Goal: Task Accomplishment & Management: Manage account settings

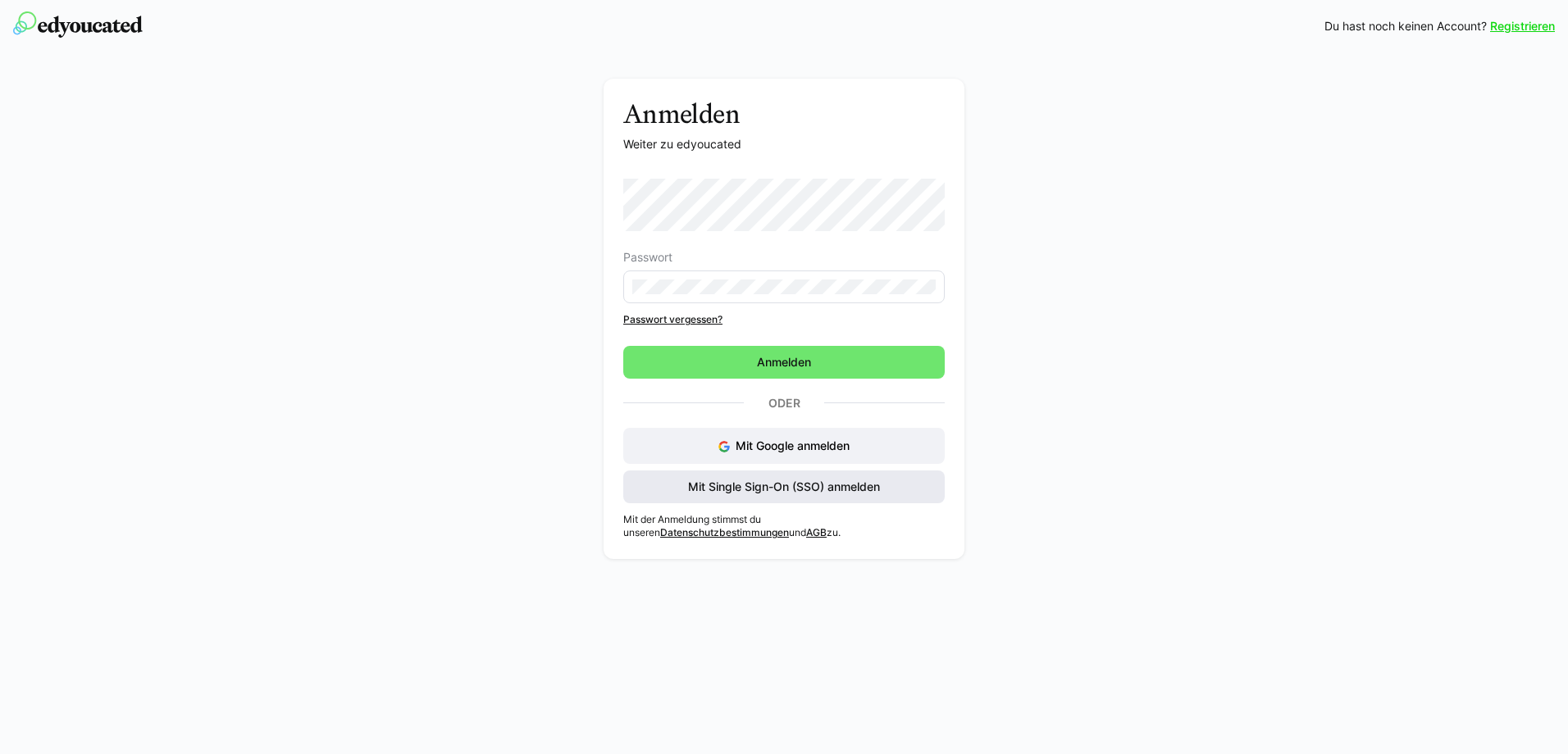
click at [753, 487] on span "Mit Single Sign-On (SSO) anmelden" at bounding box center [784, 487] width 197 height 16
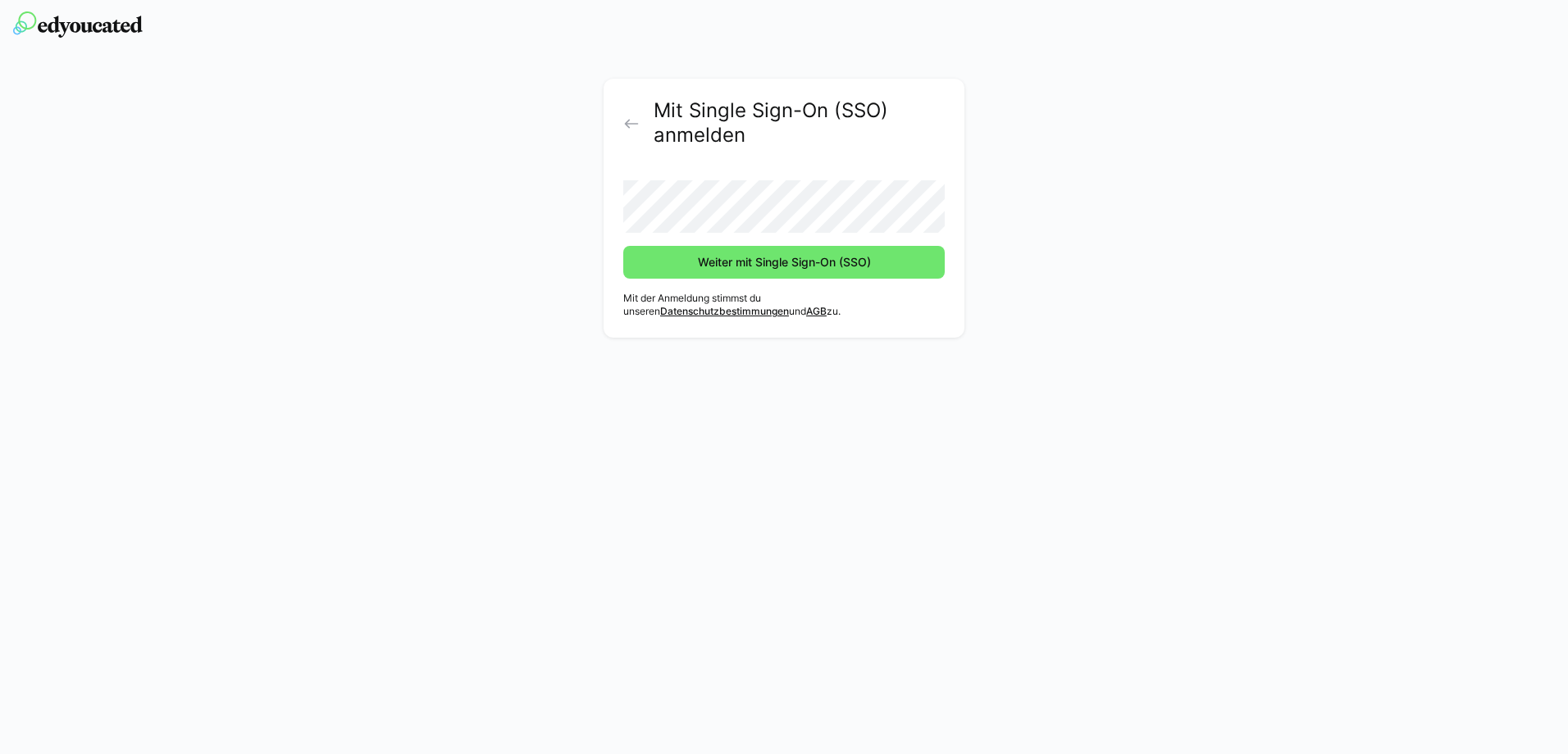
click at [777, 233] on form "Weiter mit Single Sign-On (SSO)" at bounding box center [784, 223] width 322 height 112
click at [699, 265] on span "Weiter mit Single Sign-On (SSO)" at bounding box center [784, 263] width 178 height 16
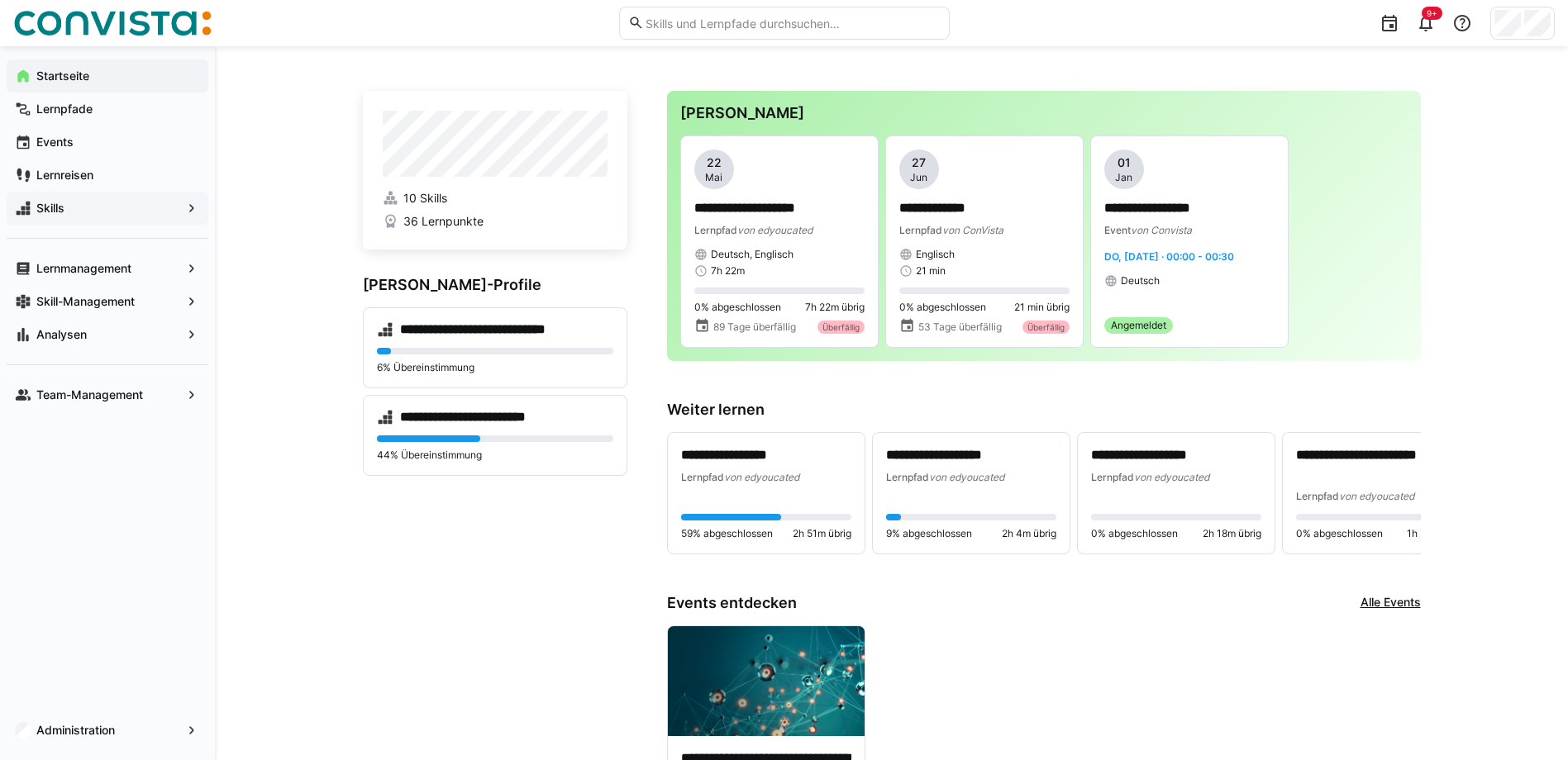
click at [102, 202] on span "Skills" at bounding box center [107, 208] width 147 height 16
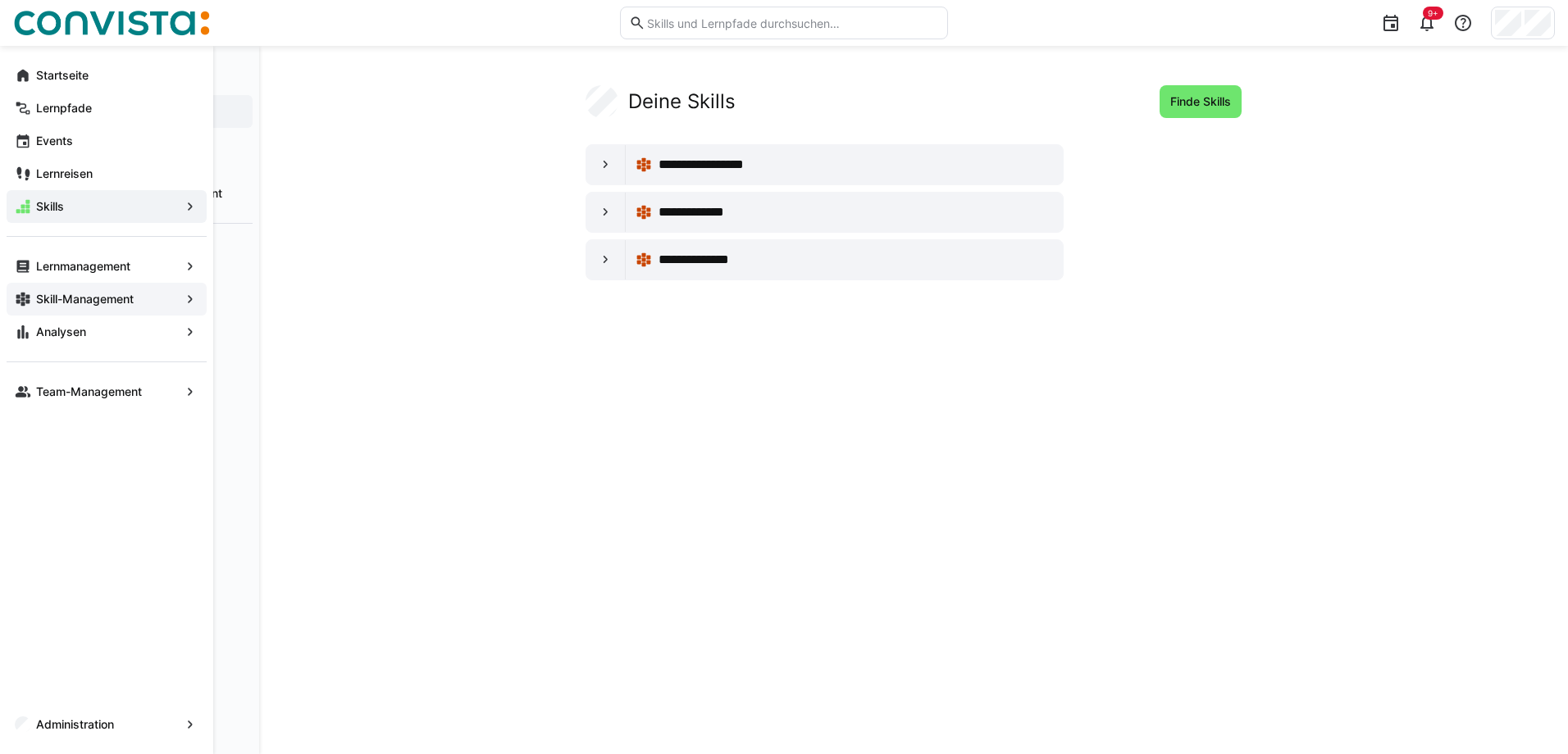
click at [0, 0] on app-navigation-label "Skill-Management" at bounding box center [0, 0] width 0 height 0
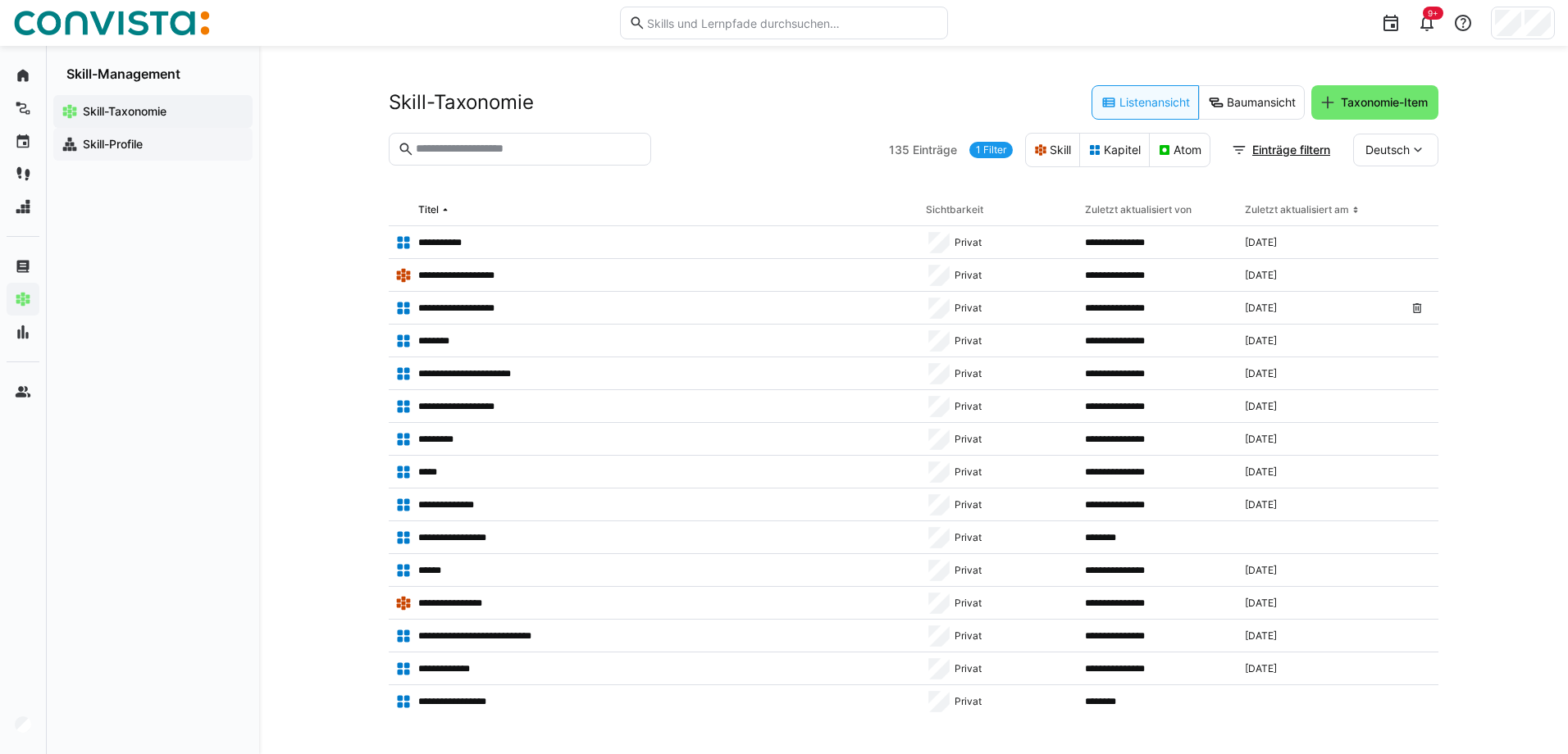
click at [147, 139] on span "Skill-Profile" at bounding box center [162, 144] width 164 height 16
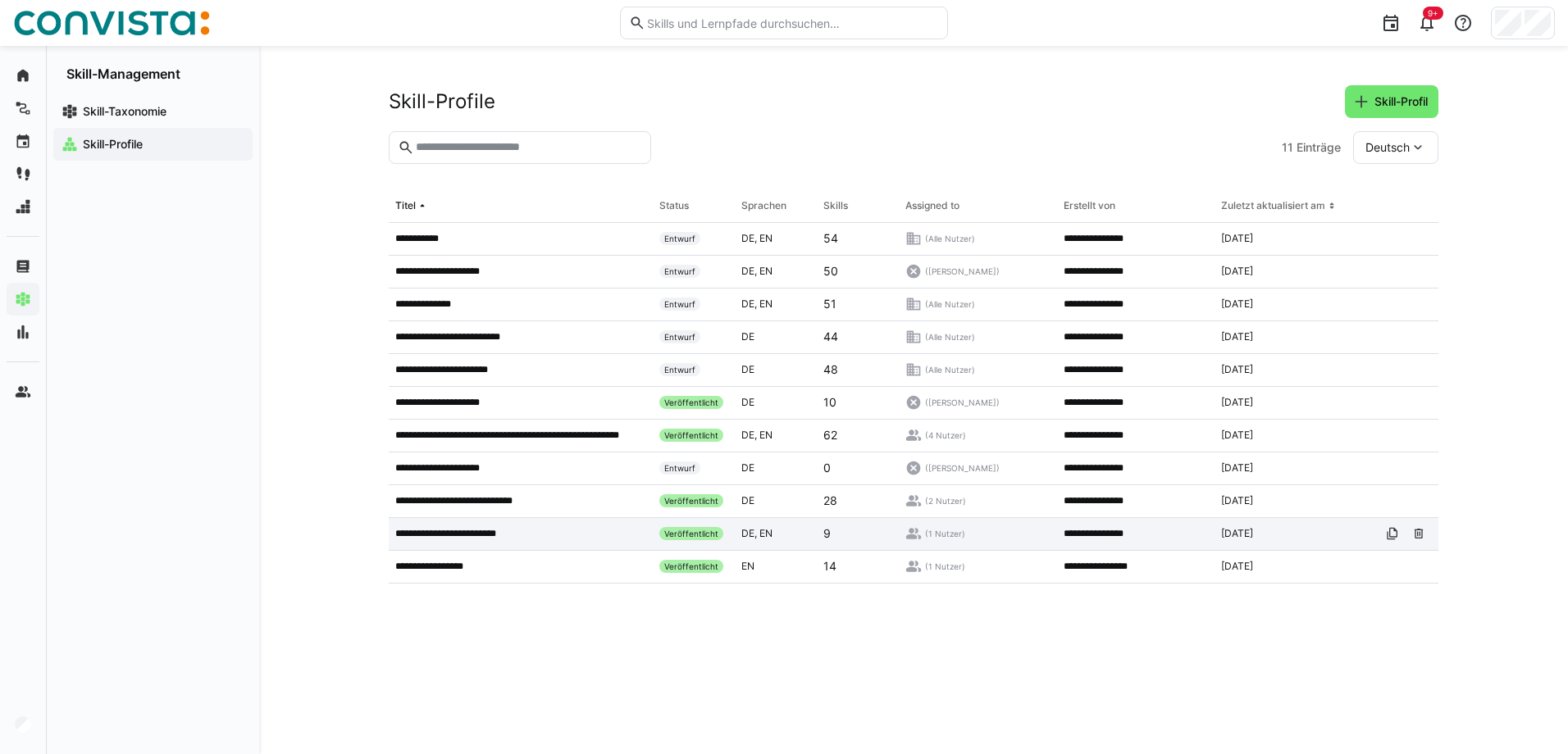
click at [481, 532] on p "**********" at bounding box center [456, 533] width 123 height 13
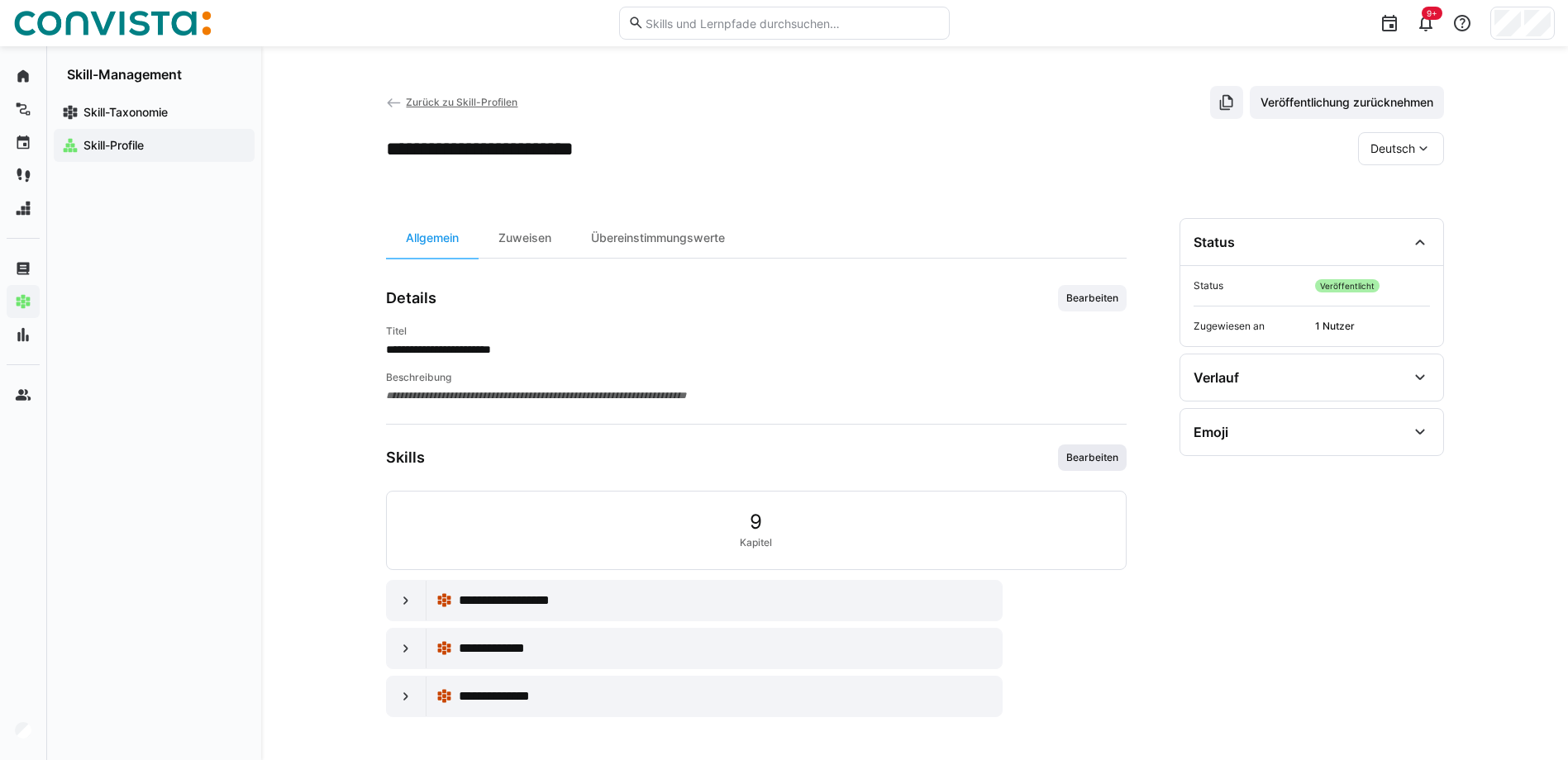
click at [1077, 457] on span "Bearbeiten" at bounding box center [1092, 458] width 55 height 13
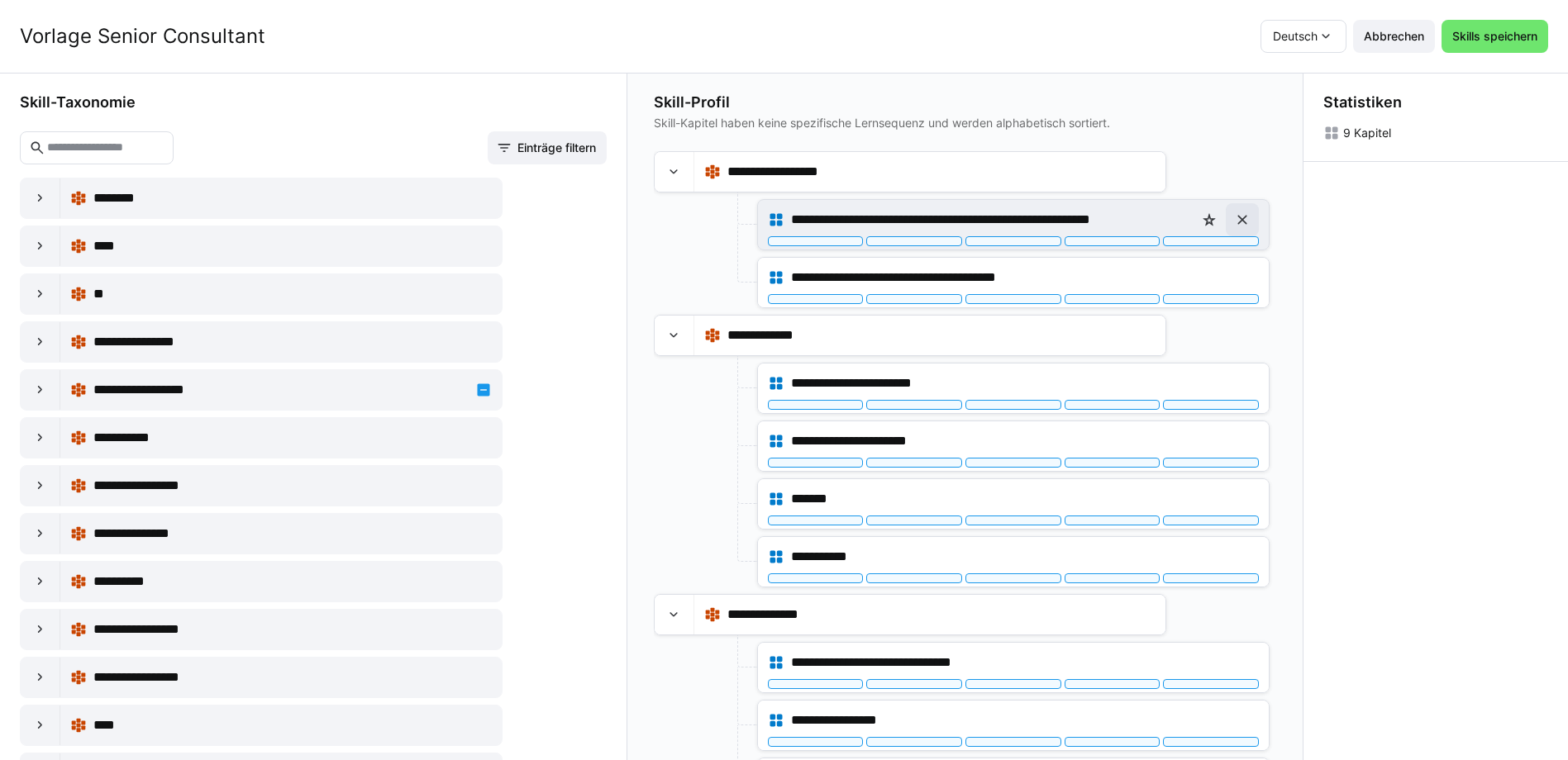
click at [1236, 218] on eds-icon at bounding box center [1242, 220] width 16 height 16
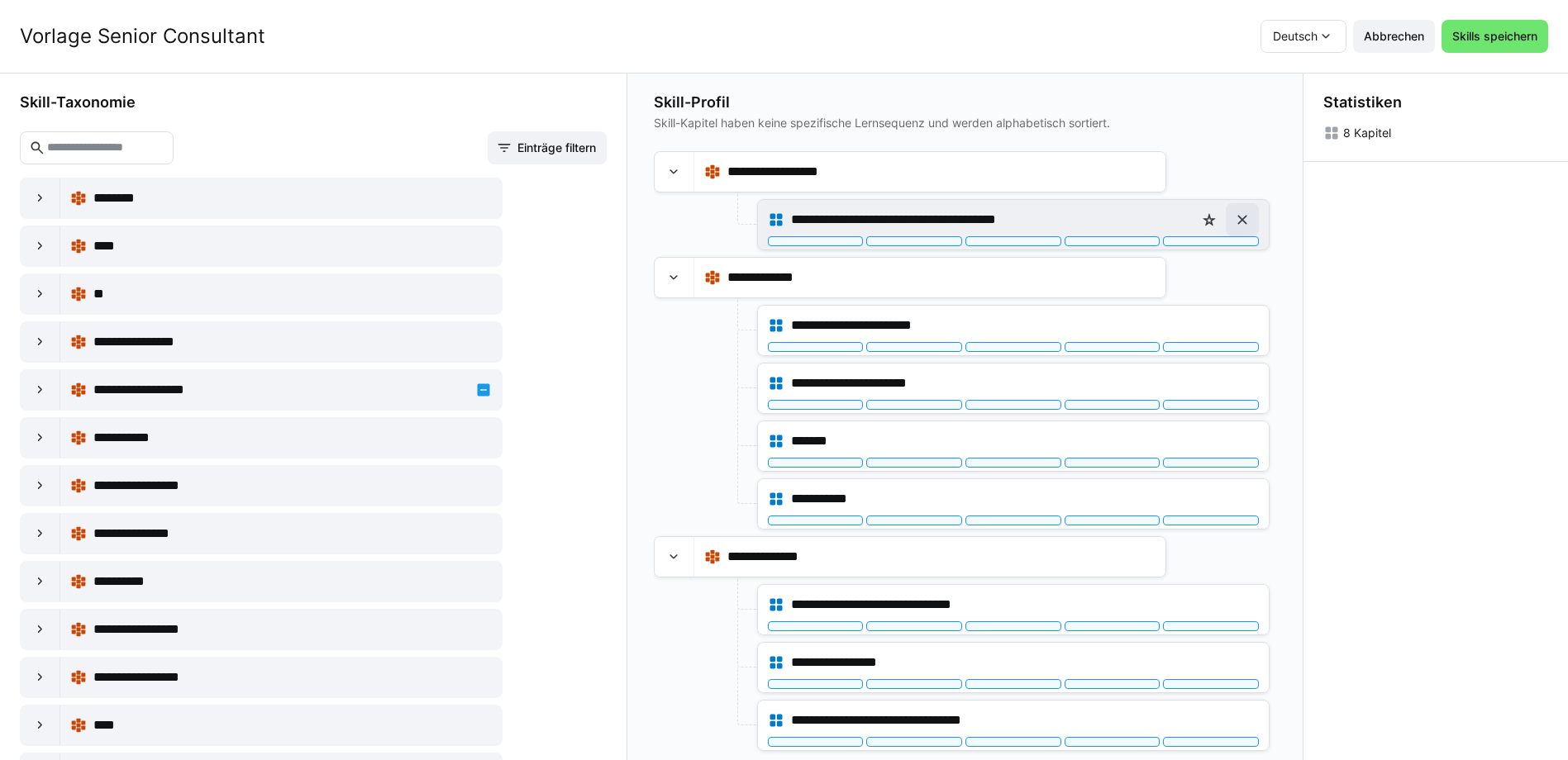
click at [1241, 215] on eds-icon at bounding box center [1242, 220] width 16 height 16
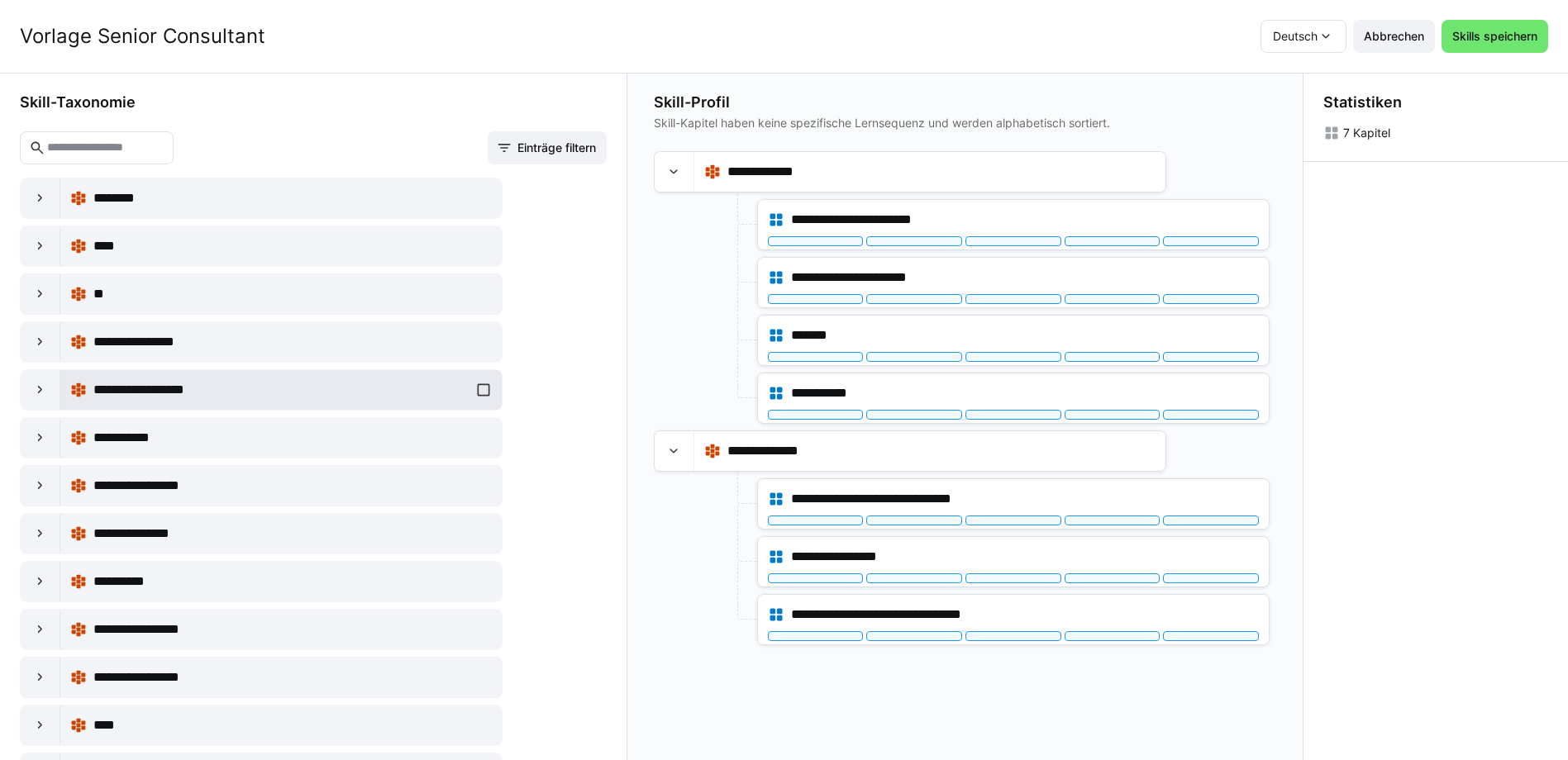
click at [475, 390] on div "**********" at bounding box center [281, 390] width 421 height 33
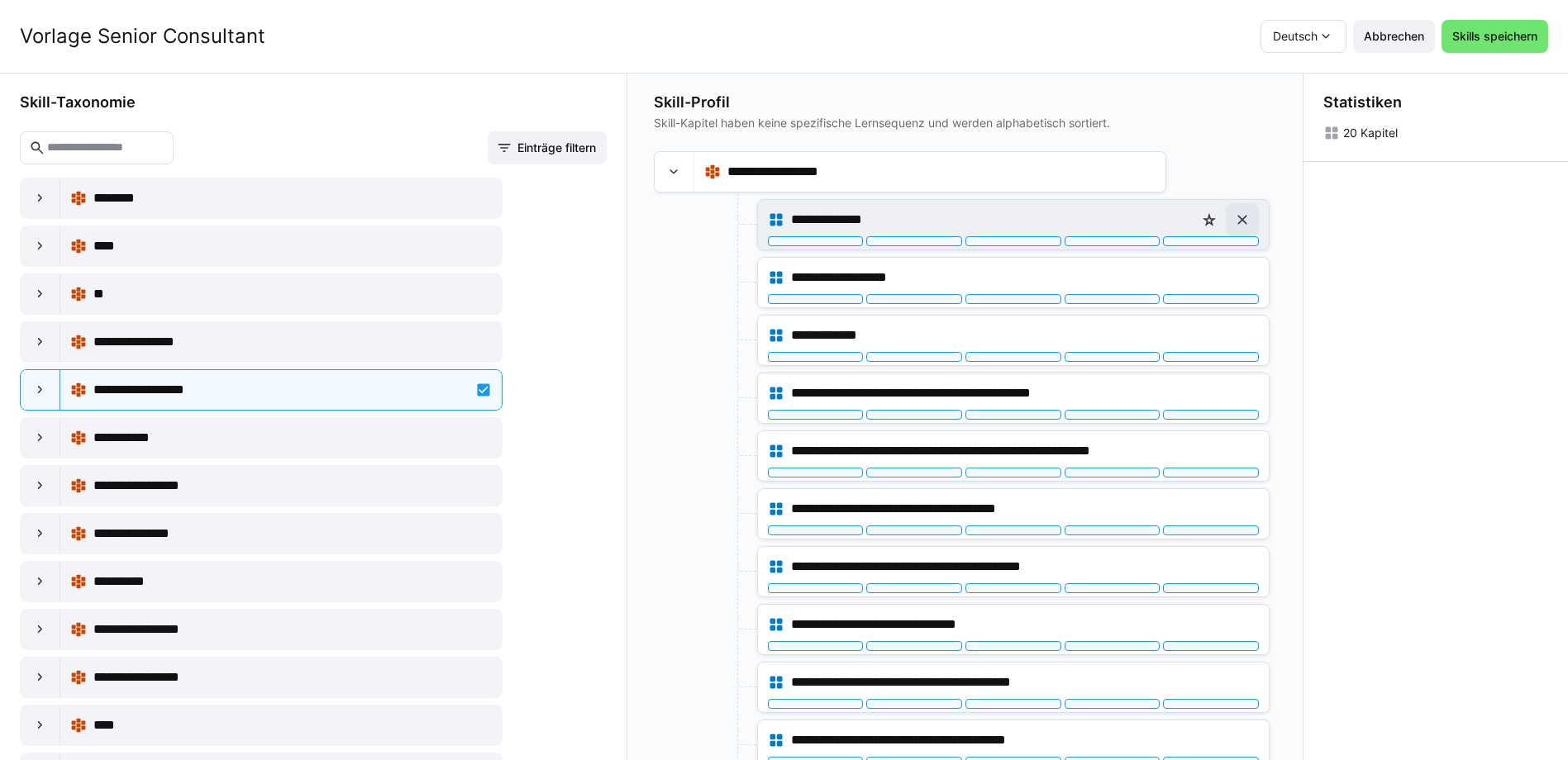
click at [1236, 223] on eds-icon at bounding box center [1242, 220] width 16 height 16
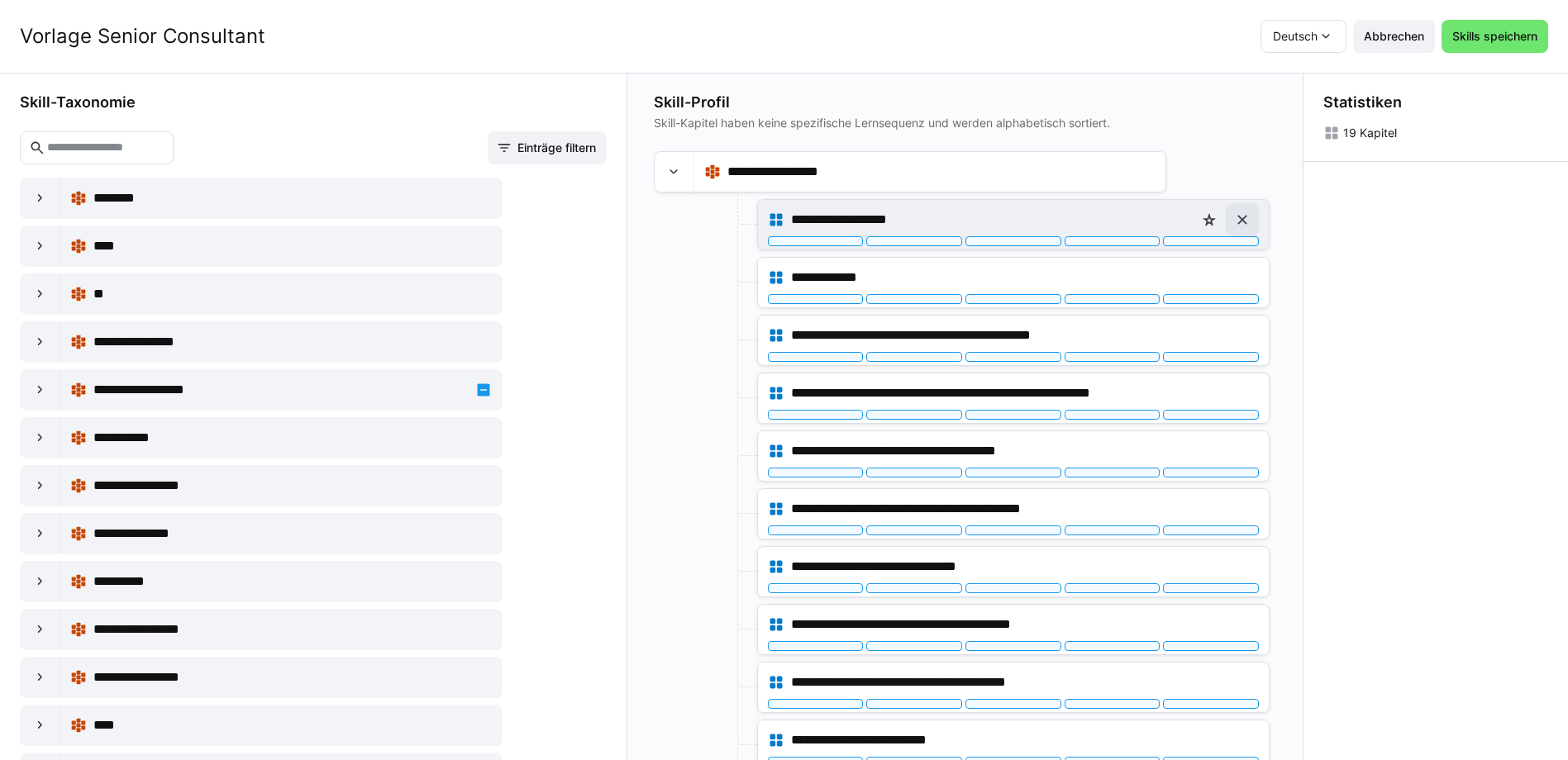
click at [1236, 224] on eds-icon at bounding box center [1242, 220] width 16 height 16
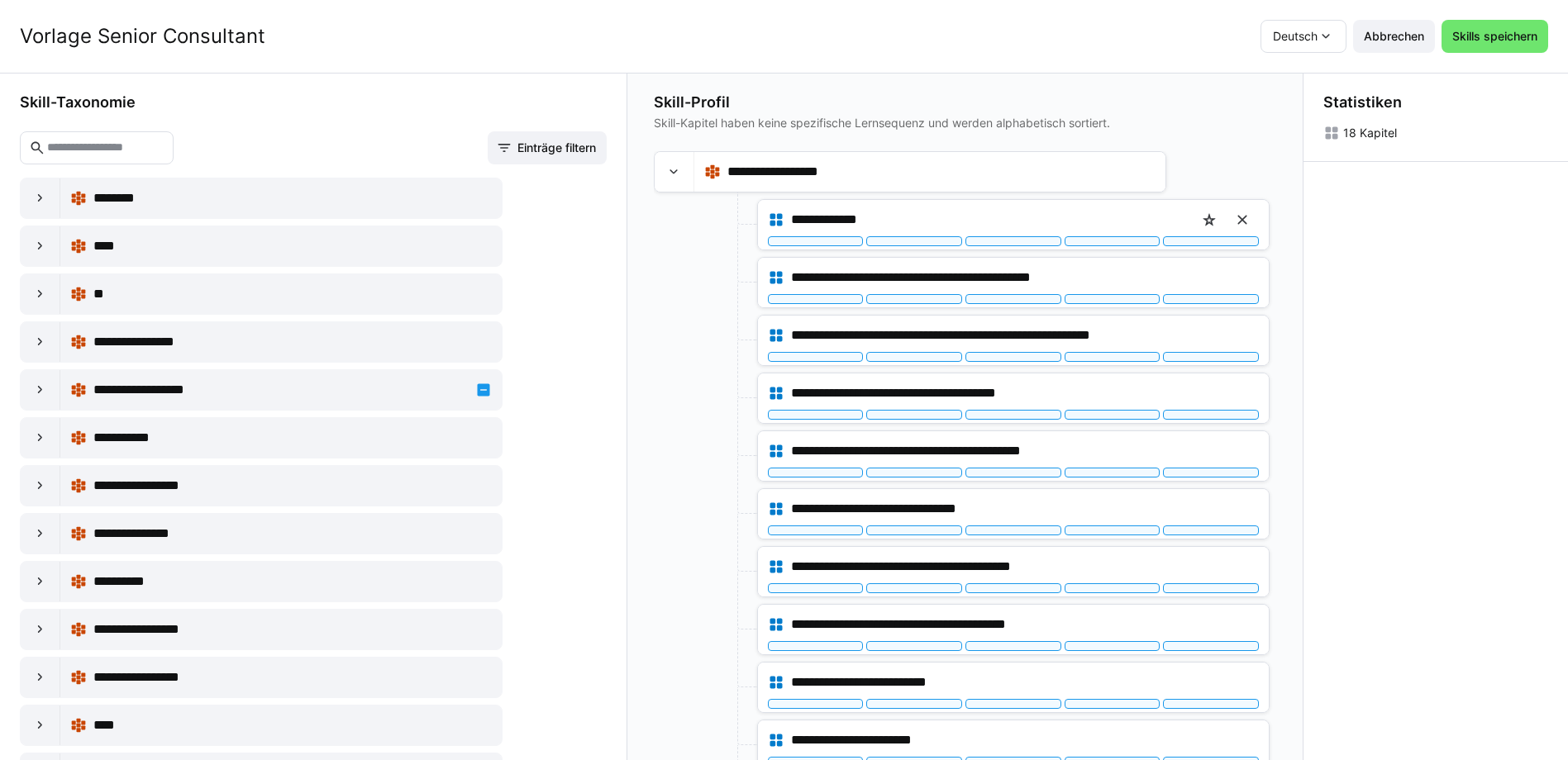
click at [1236, 224] on eds-icon at bounding box center [1242, 220] width 16 height 16
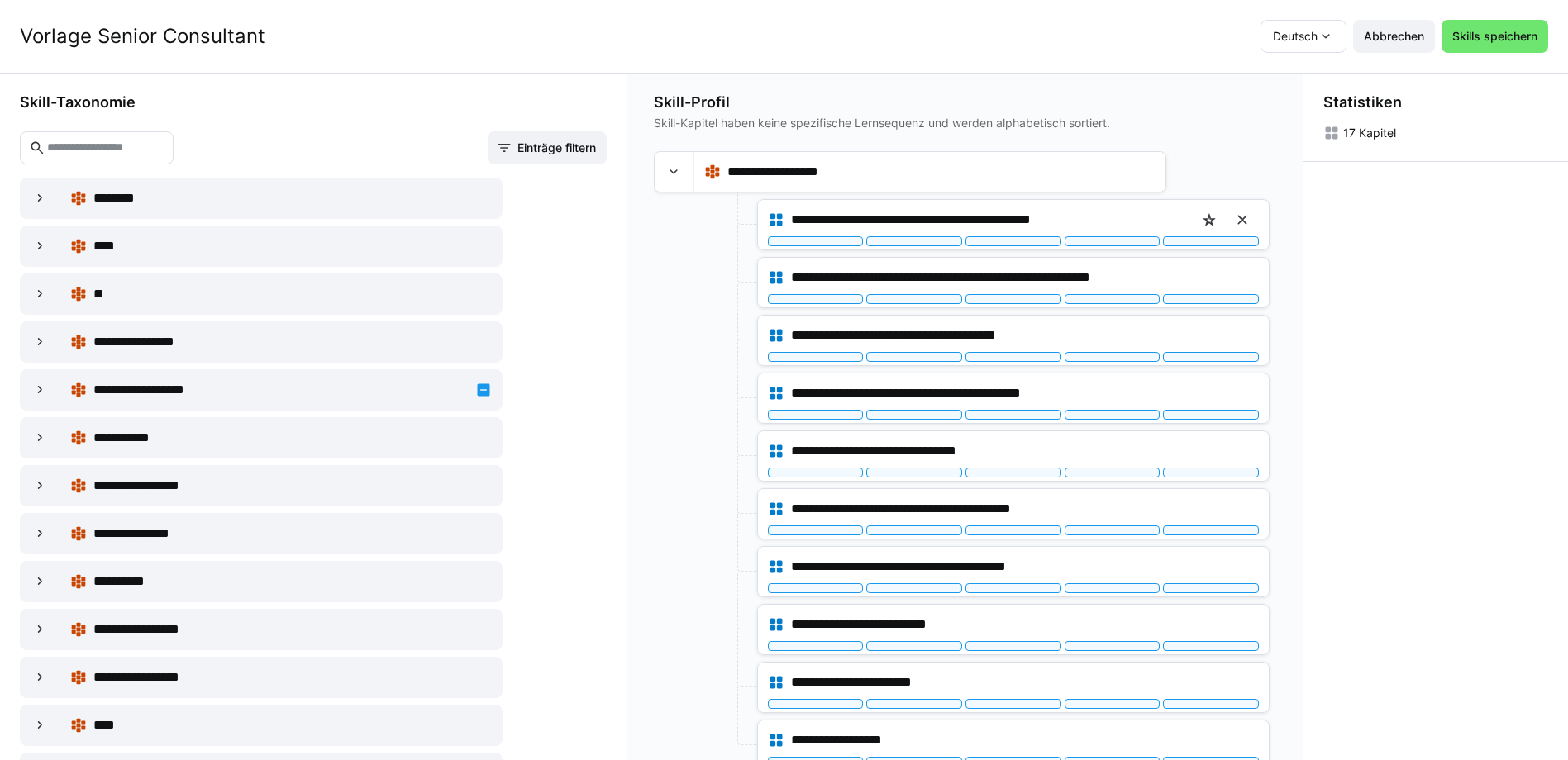
click at [1236, 224] on eds-icon at bounding box center [1242, 220] width 16 height 16
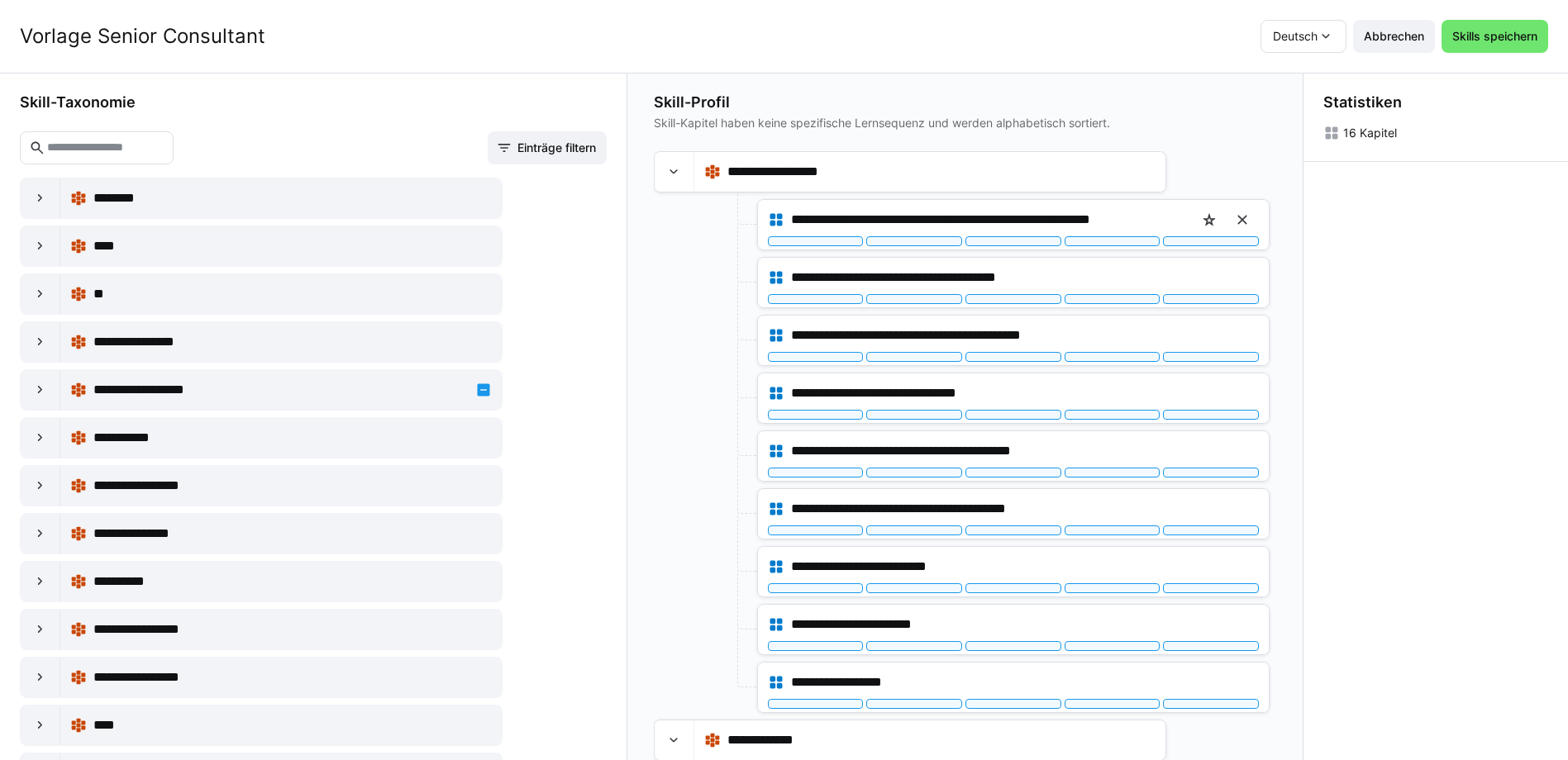
click at [1236, 224] on eds-icon at bounding box center [1242, 220] width 16 height 16
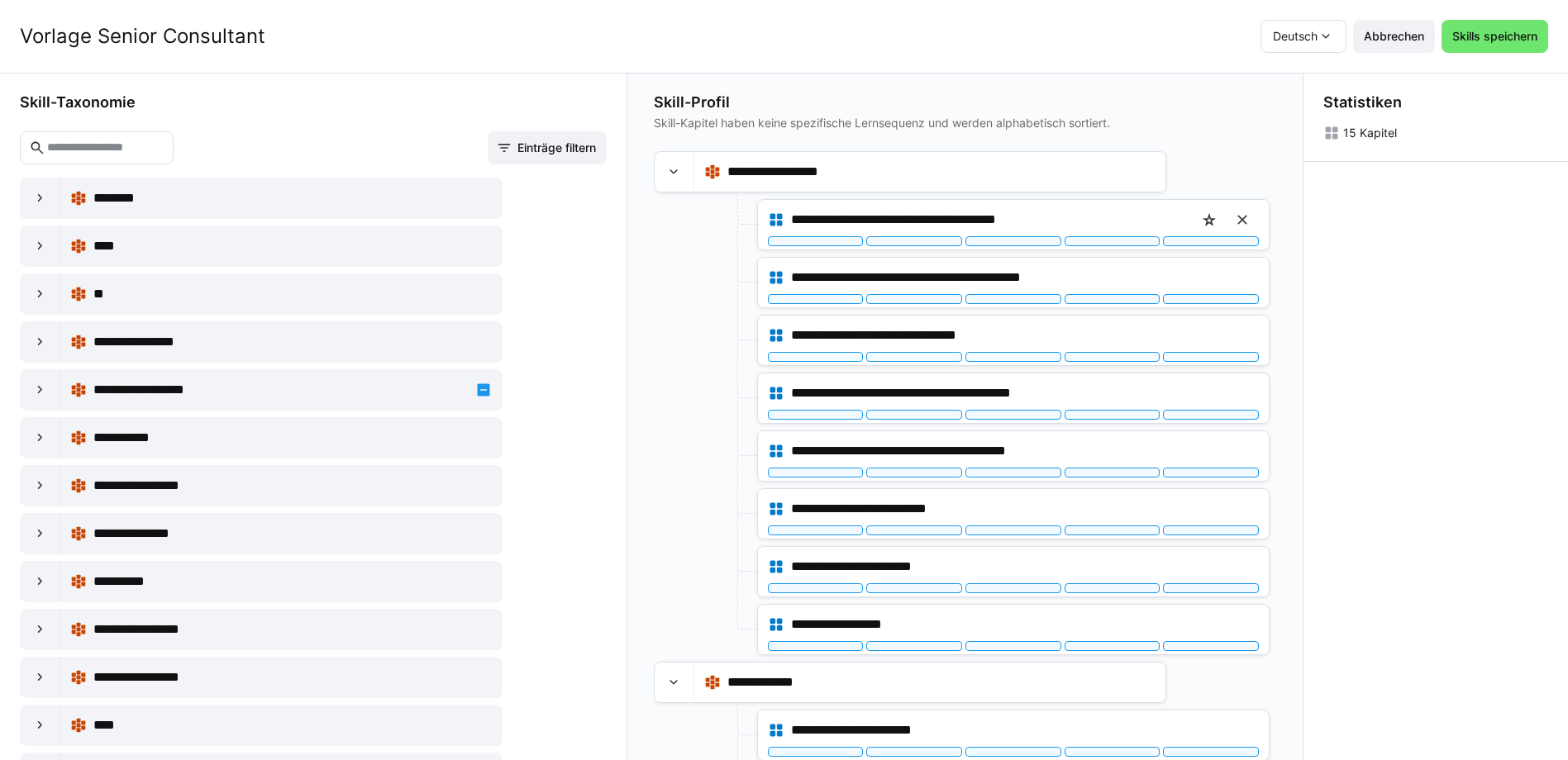
click at [1236, 224] on eds-icon at bounding box center [1242, 220] width 16 height 16
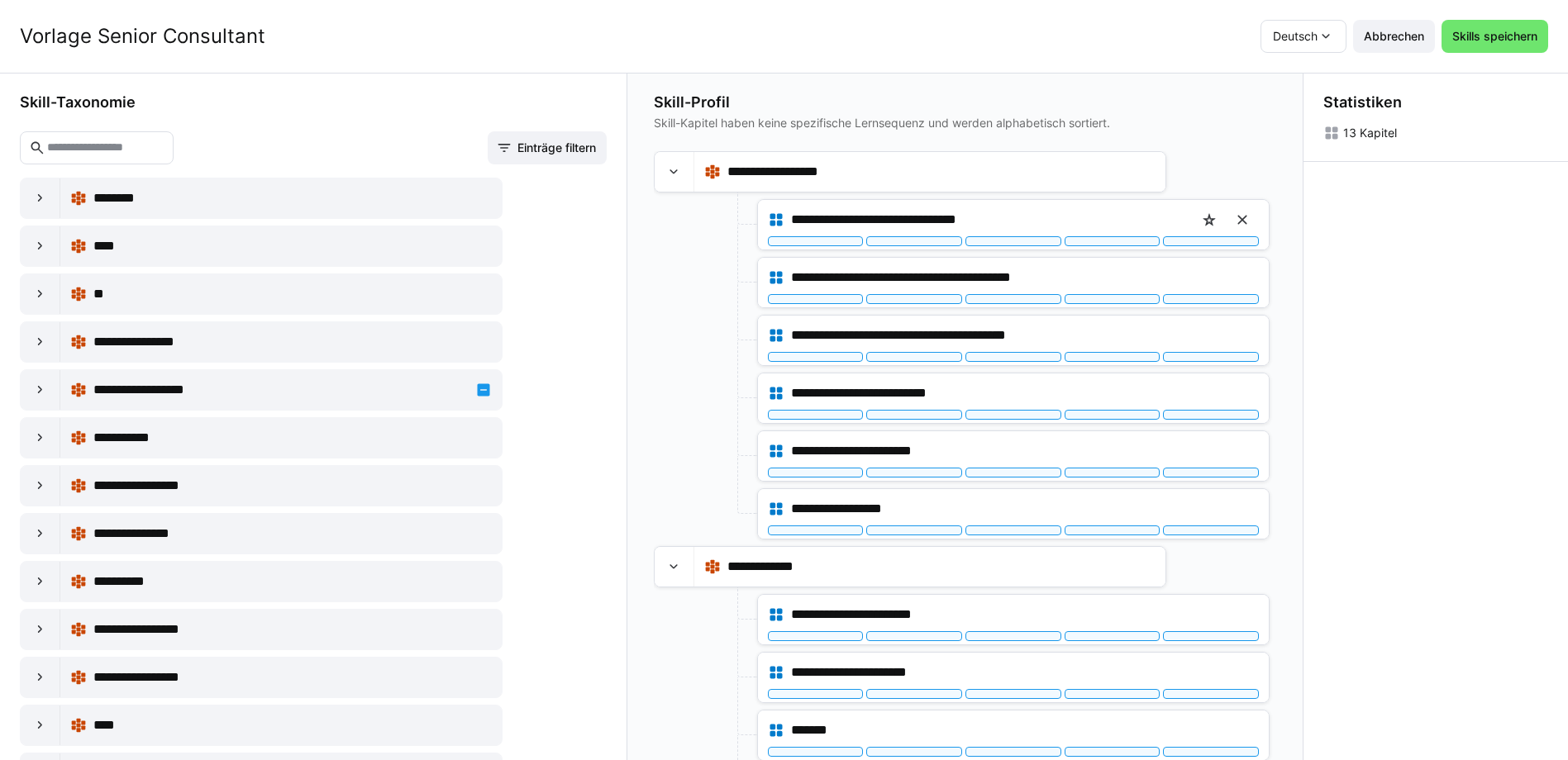
click at [1236, 224] on eds-icon at bounding box center [1242, 220] width 16 height 16
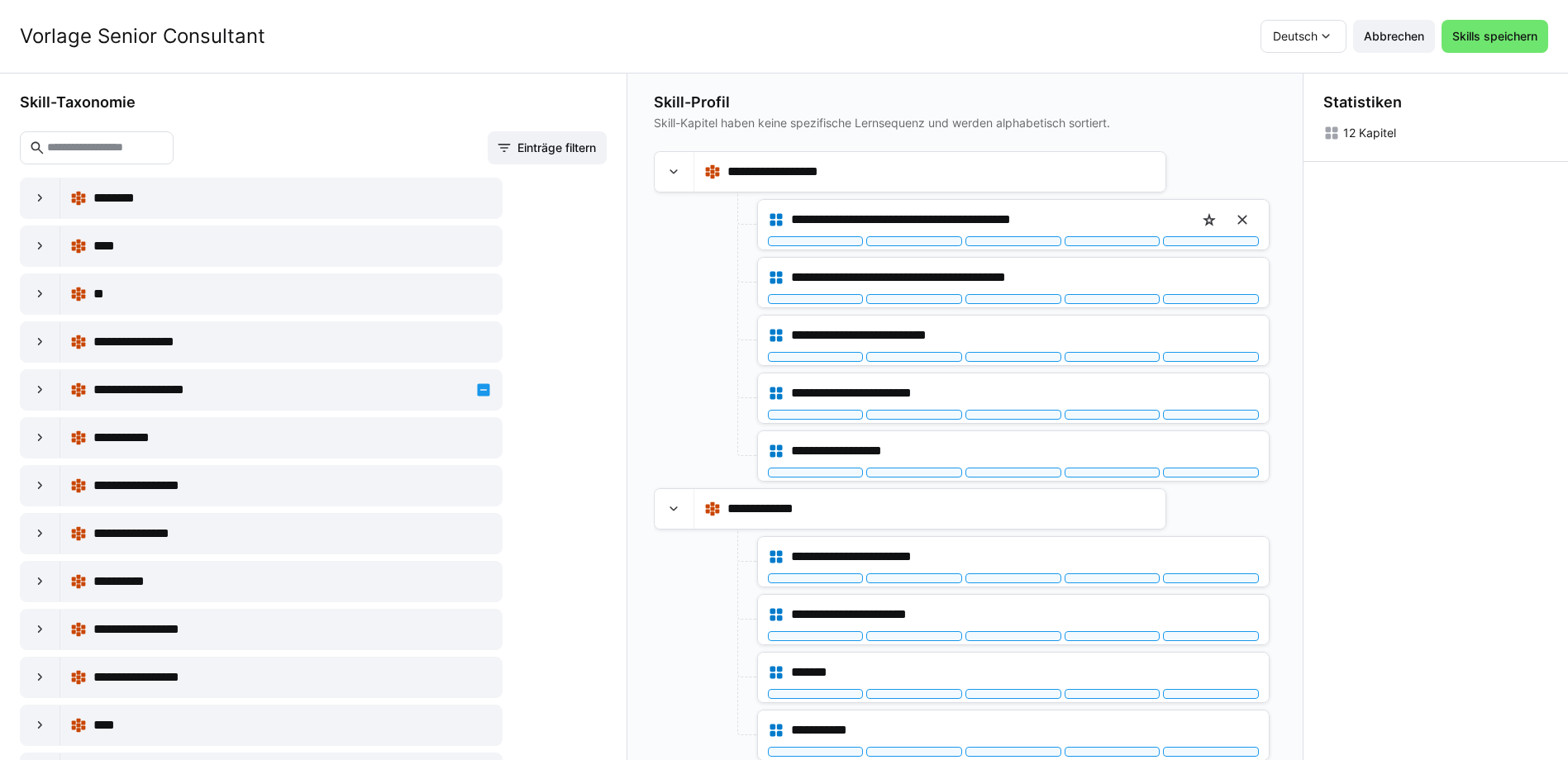
click at [1236, 224] on eds-icon at bounding box center [1242, 220] width 16 height 16
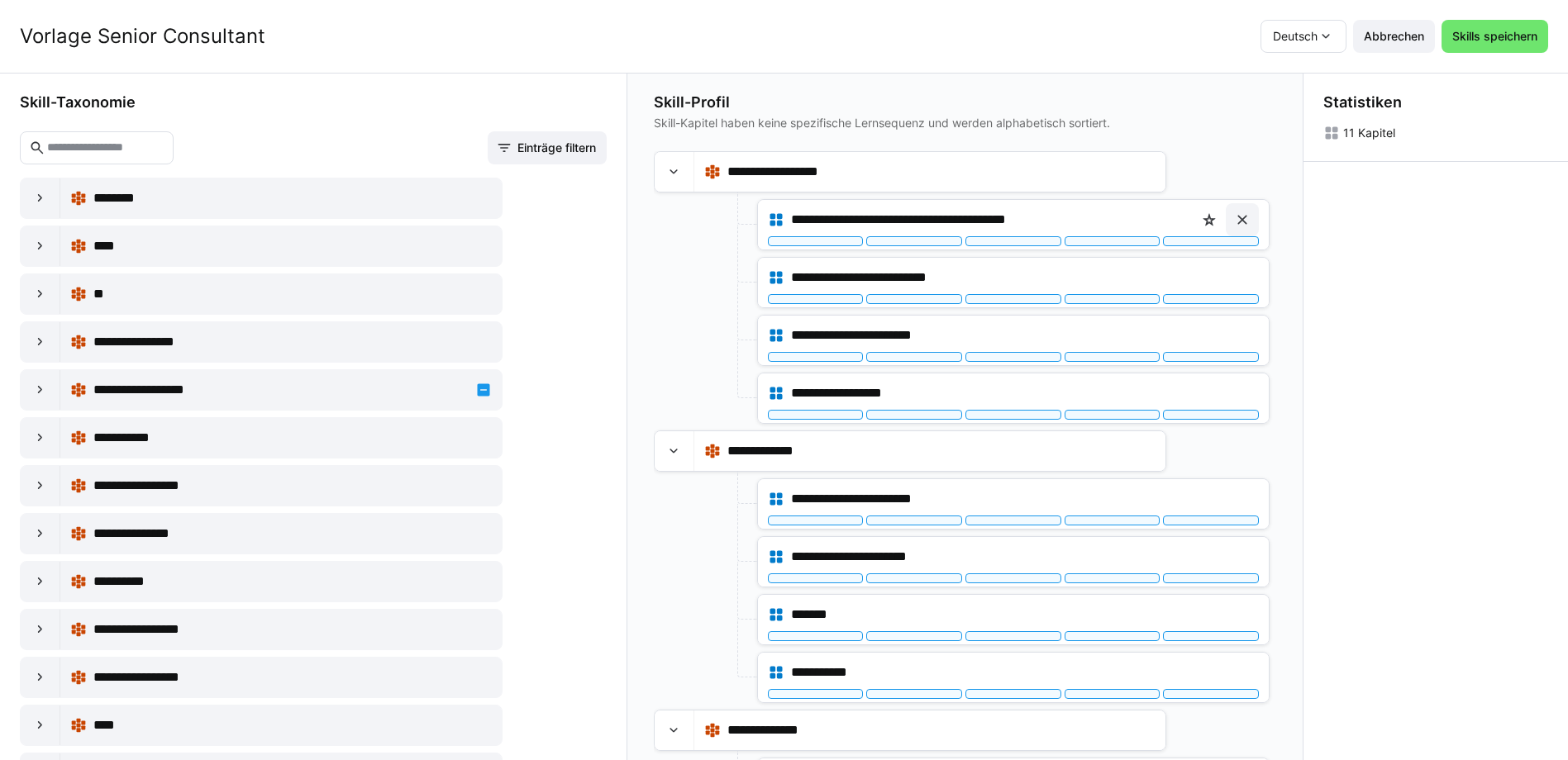
click at [1236, 224] on eds-icon at bounding box center [1242, 220] width 16 height 16
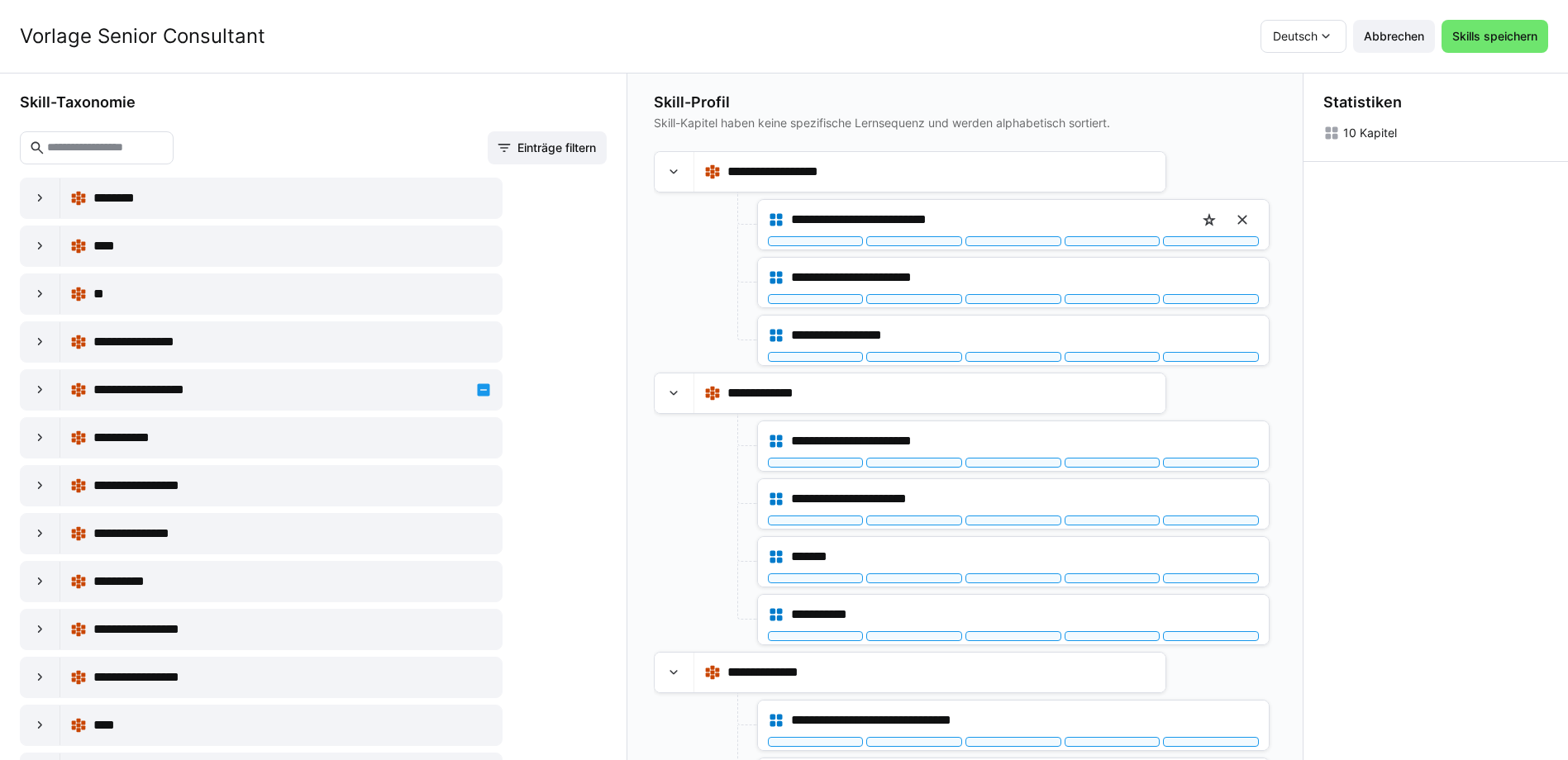
click at [1236, 224] on eds-icon at bounding box center [1242, 220] width 16 height 16
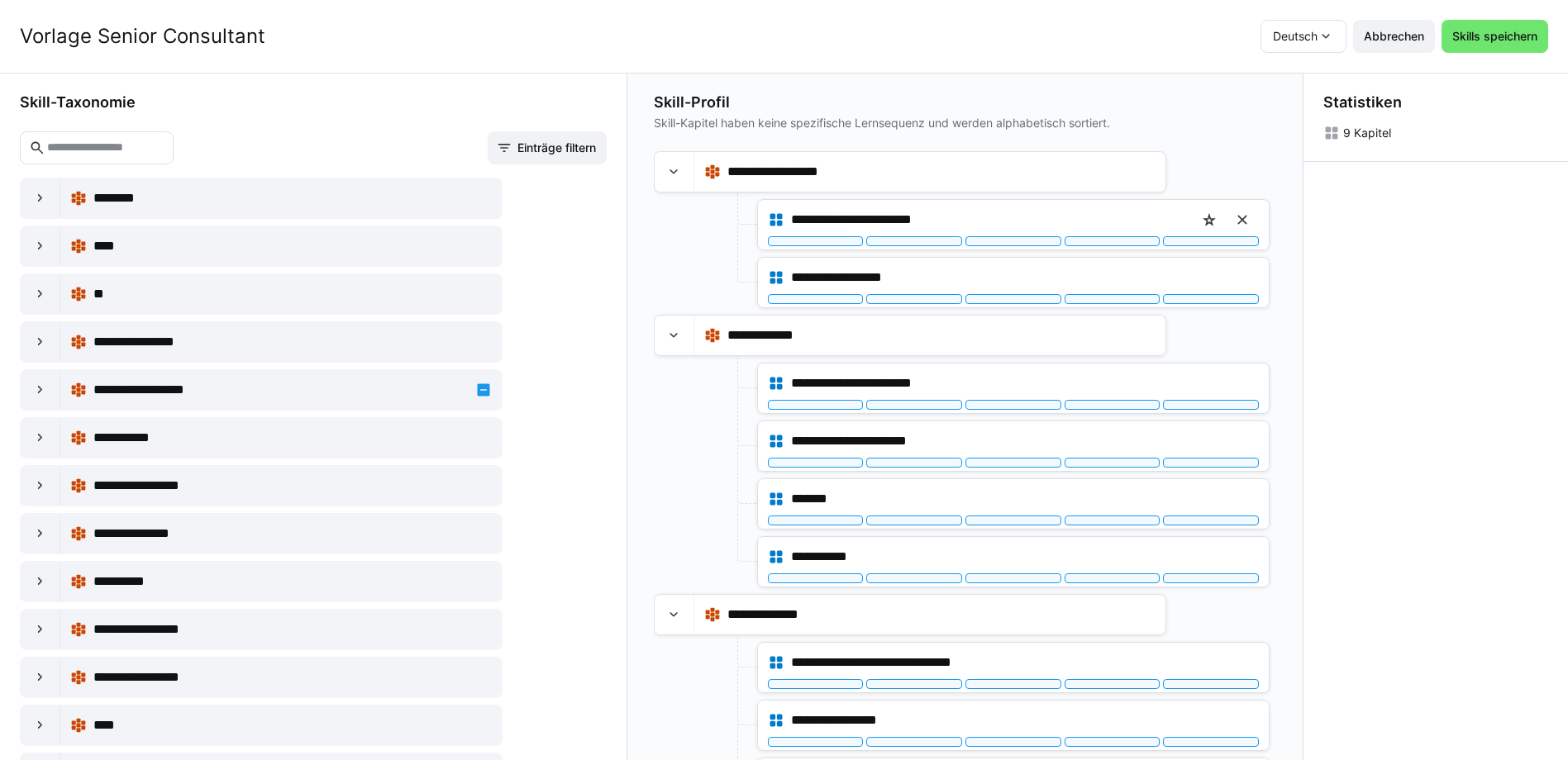
click at [1236, 224] on eds-icon at bounding box center [1242, 220] width 16 height 16
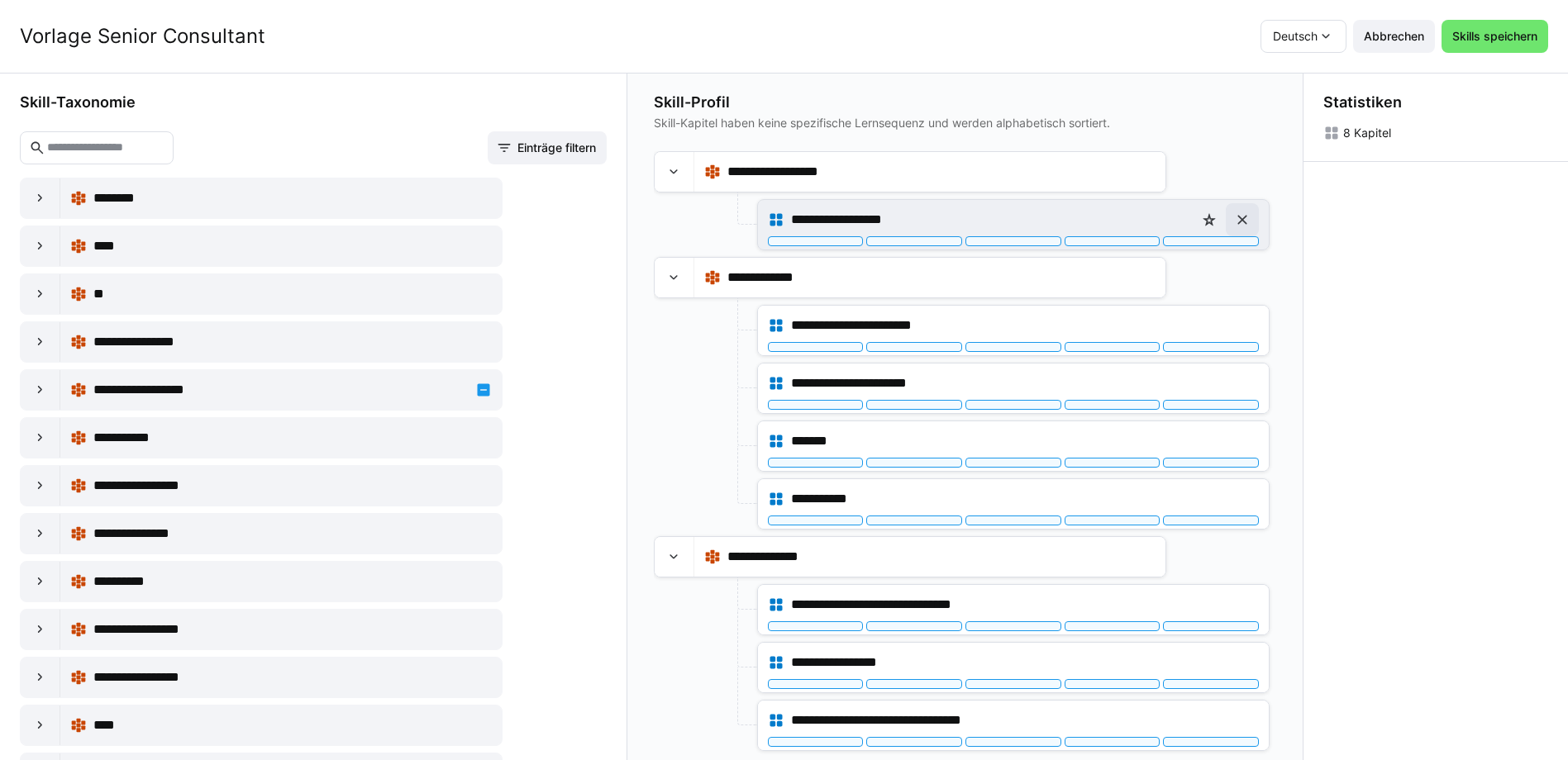
click at [1244, 224] on eds-icon at bounding box center [1242, 220] width 16 height 16
